Goal: Task Accomplishment & Management: Use online tool/utility

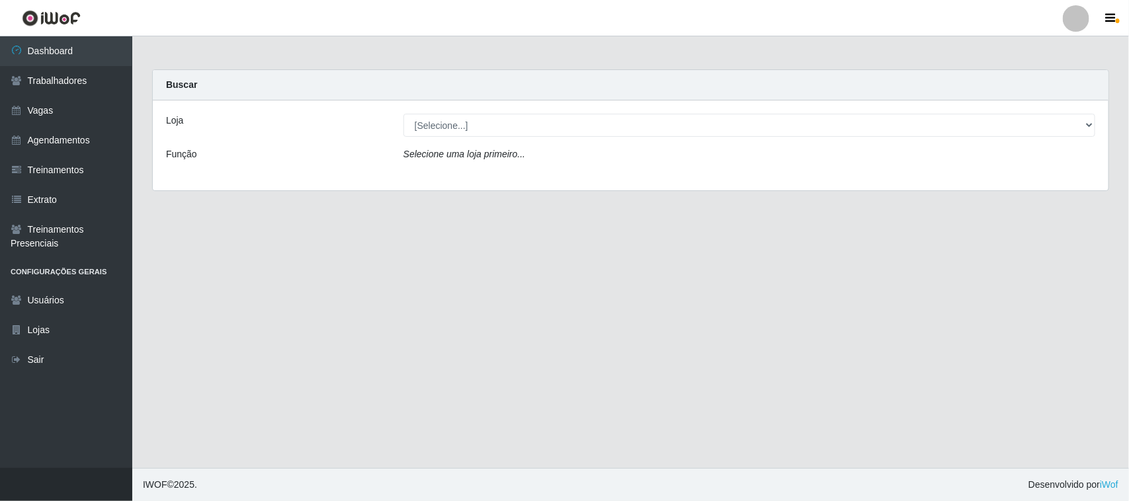
click at [370, 351] on main "Carregando... Buscar Loja [Selecione...] Nordestão - Nova Parnamirim Função Sel…" at bounding box center [630, 252] width 997 height 432
click at [71, 137] on link "Agendamentos" at bounding box center [66, 141] width 132 height 30
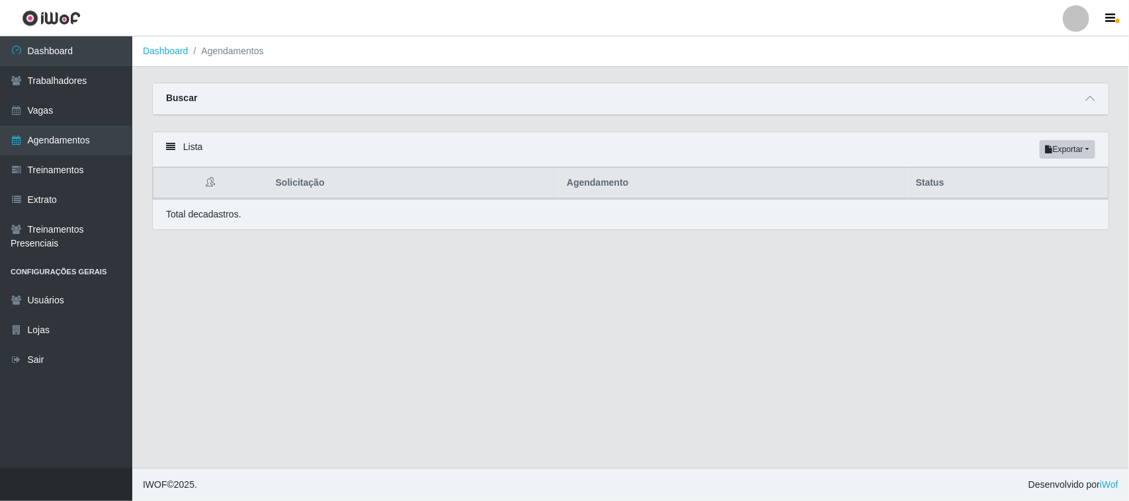
click at [166, 147] on icon at bounding box center [170, 146] width 9 height 9
click at [173, 147] on icon at bounding box center [170, 146] width 9 height 9
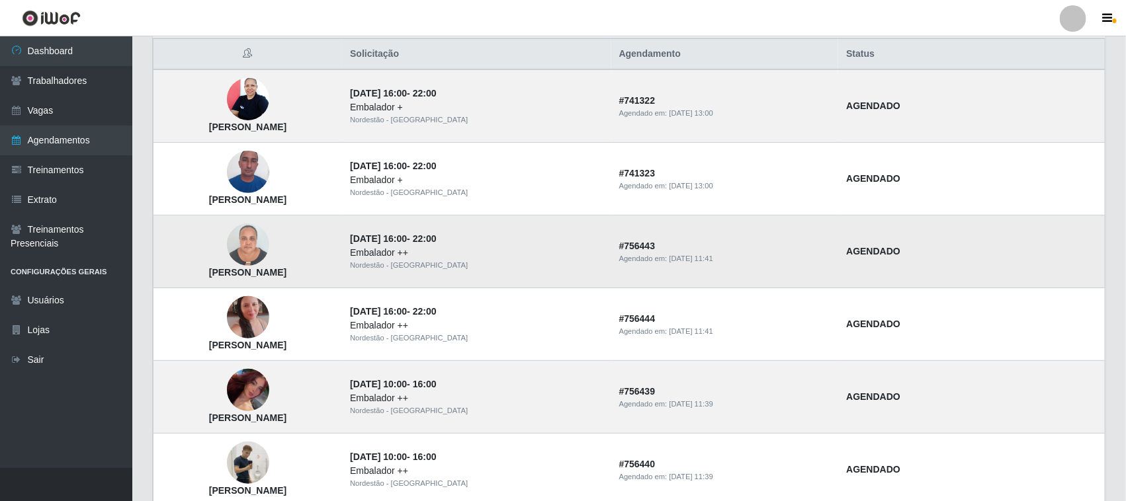
scroll to position [165, 0]
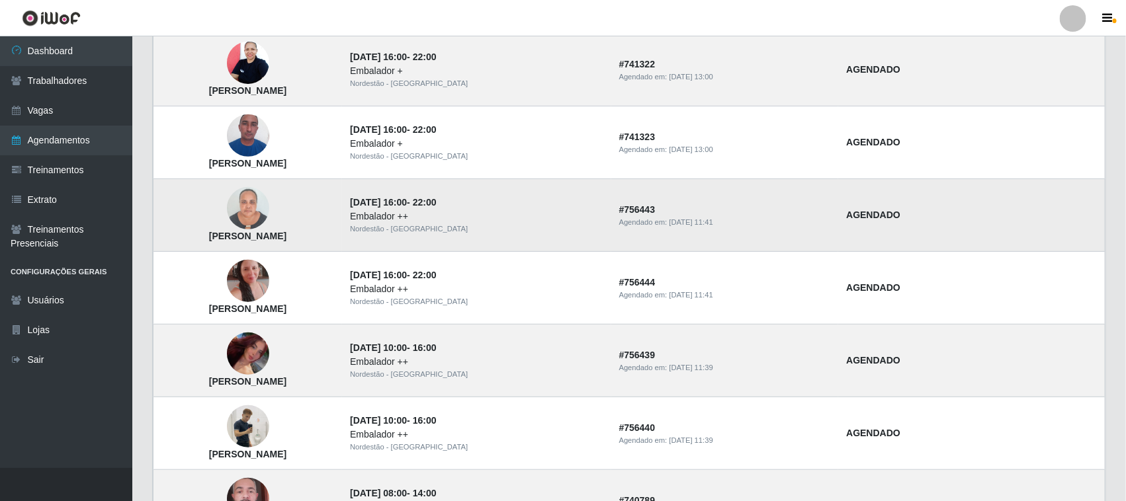
drag, startPoint x: 702, startPoint y: 222, endPoint x: 754, endPoint y: 223, distance: 52.3
click at [754, 223] on div "Agendado em: 26/09/2025, 11:41" at bounding box center [725, 222] width 212 height 11
click at [771, 226] on div "Agendado em: 26/09/2025, 11:41" at bounding box center [725, 222] width 212 height 11
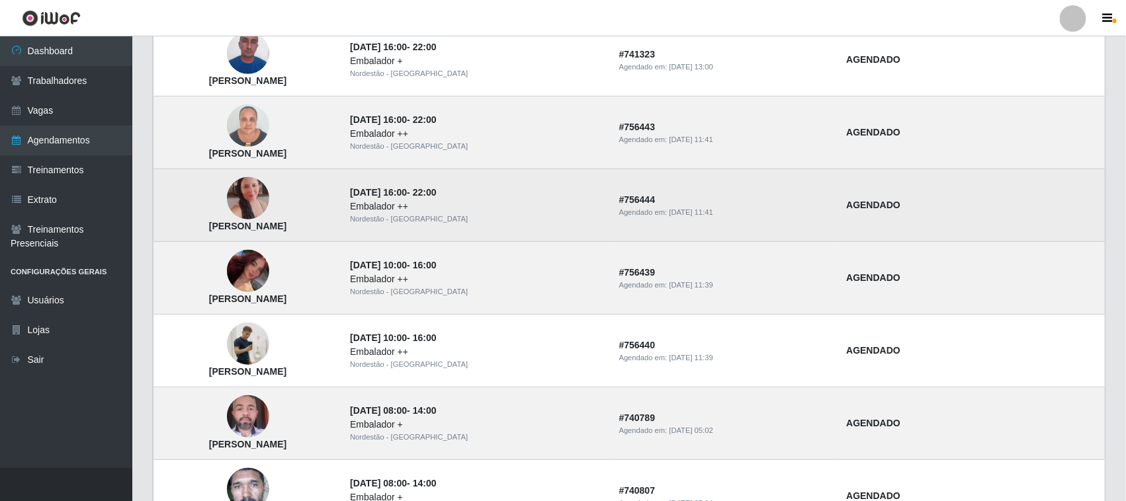
click at [444, 202] on div "Embalador ++" at bounding box center [476, 207] width 253 height 14
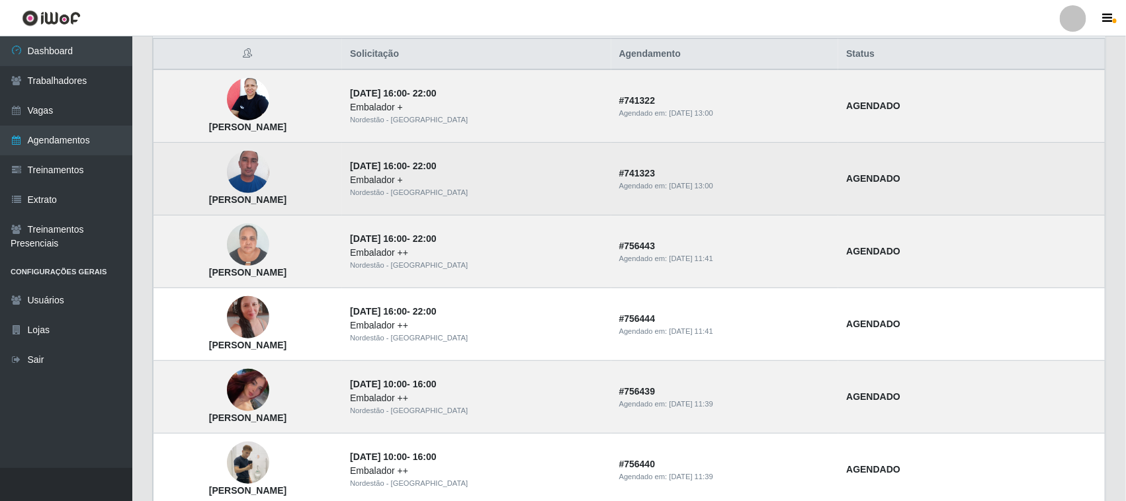
scroll to position [165, 0]
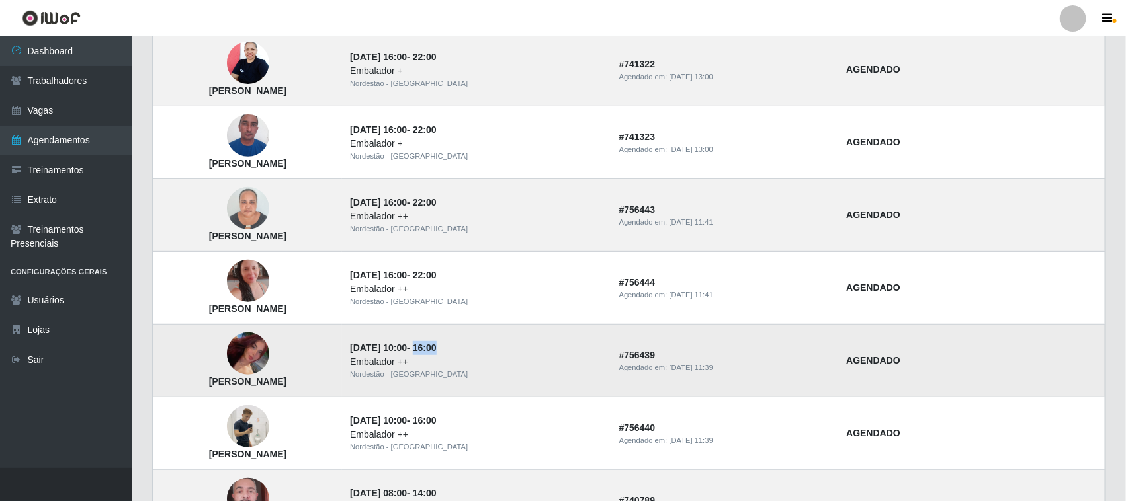
drag, startPoint x: 548, startPoint y: 351, endPoint x: 556, endPoint y: 351, distance: 8.6
click at [556, 351] on td "28/09/2025, 10:00 - 16:00 Embalador ++ Nordestão - Nova Parnamirim" at bounding box center [476, 361] width 269 height 73
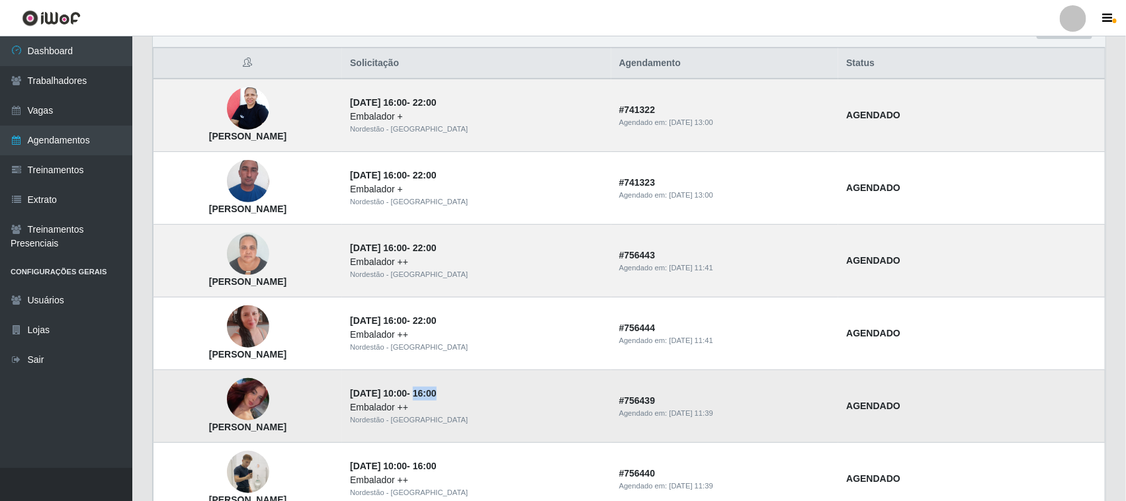
scroll to position [83, 0]
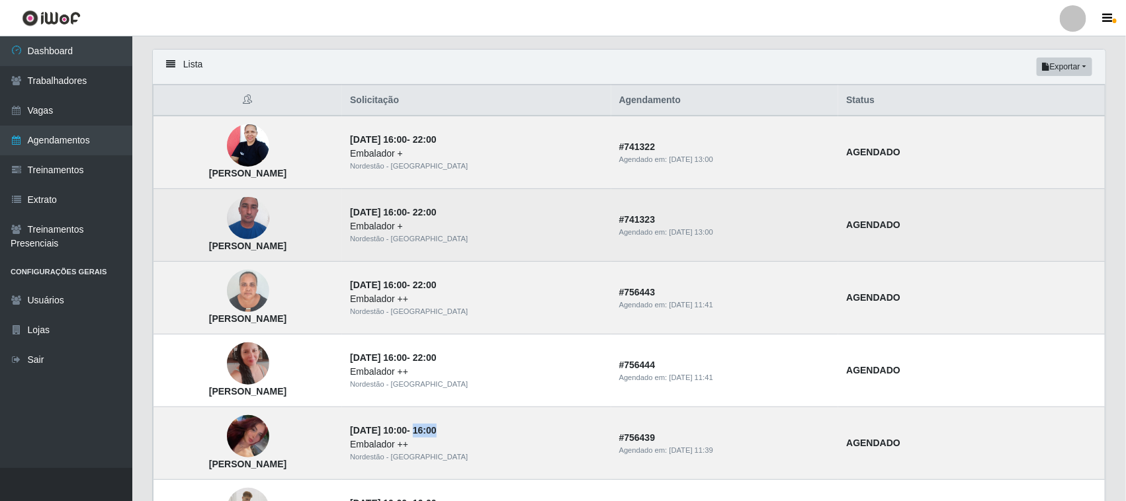
drag, startPoint x: 494, startPoint y: 214, endPoint x: 526, endPoint y: 215, distance: 31.8
click at [436, 215] on strong "28/09/2025, 16:00 - 22:00" at bounding box center [393, 212] width 86 height 11
click at [582, 216] on td "28/09/2025, 16:00 - 22:00 Embalador + Nordestão - Nova Parnamirim" at bounding box center [476, 225] width 269 height 73
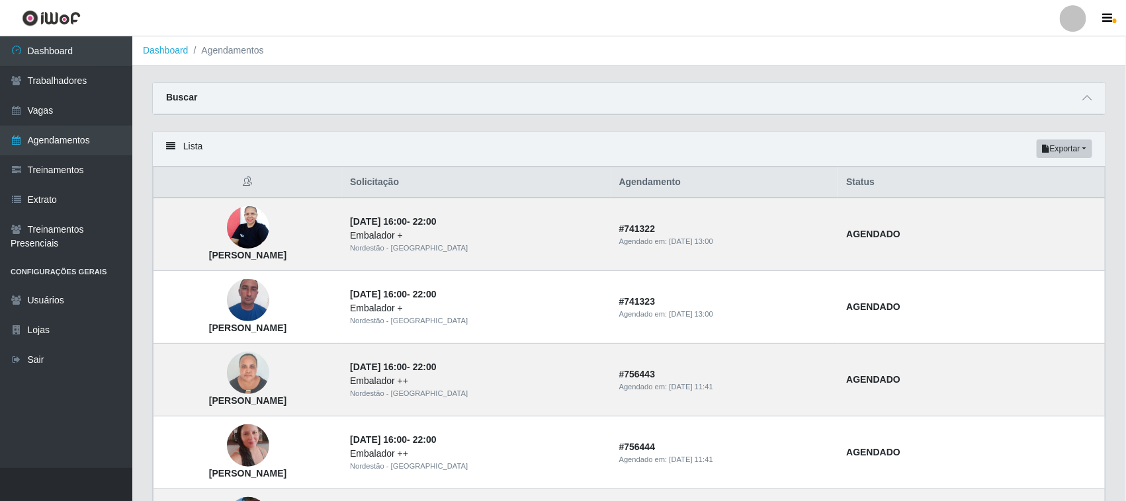
scroll to position [0, 0]
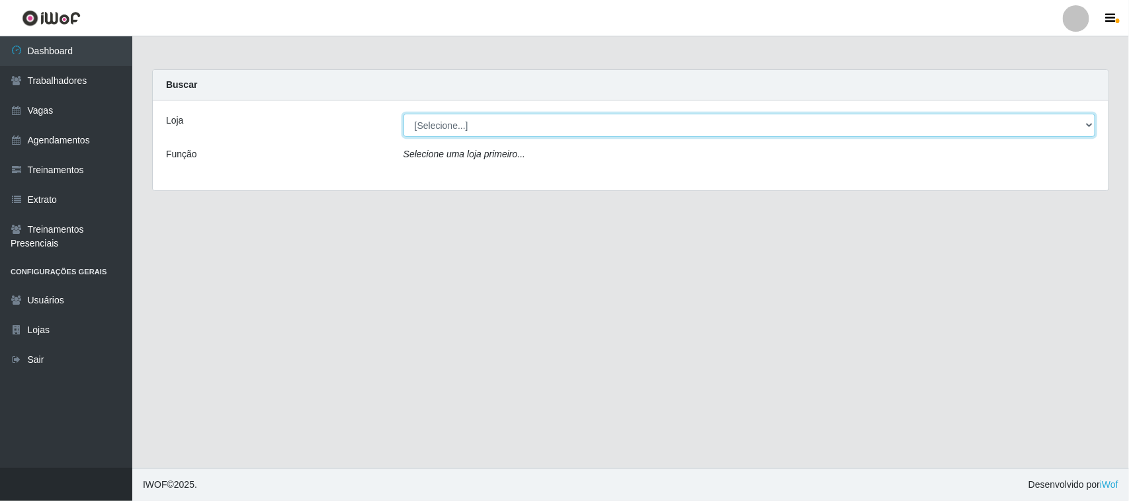
click at [458, 126] on select "[Selecione...] Nordestão - [GEOGRAPHIC_DATA]" at bounding box center [749, 125] width 692 height 23
select select "382"
click at [403, 114] on select "[Selecione...] Nordestão - [GEOGRAPHIC_DATA]" at bounding box center [749, 125] width 692 height 23
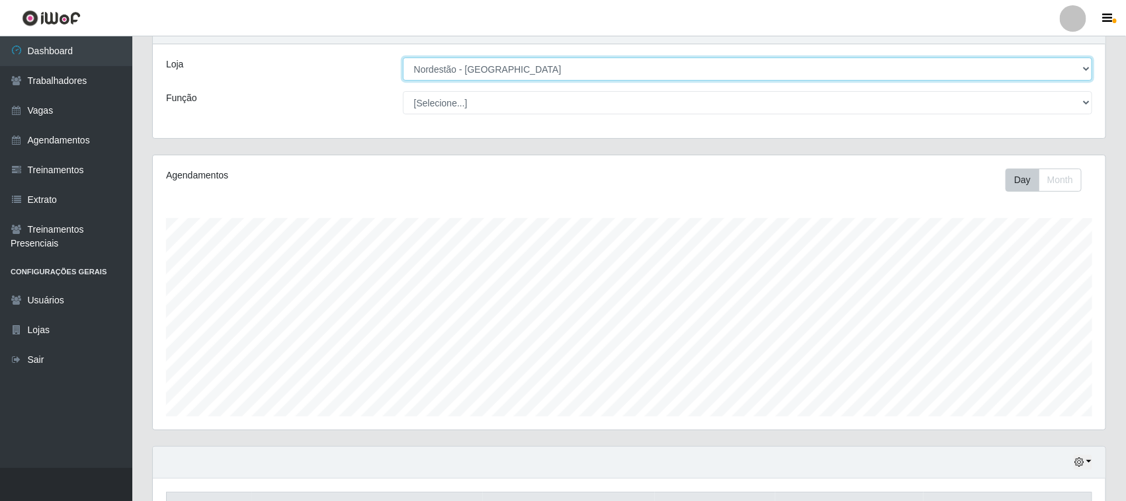
scroll to position [143, 0]
